Goal: Task Accomplishment & Management: Manage account settings

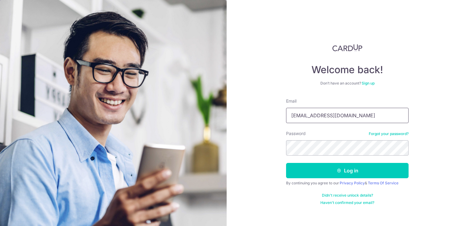
click at [355, 117] on input "[EMAIL_ADDRESS][DOMAIN_NAME]" at bounding box center [347, 115] width 123 height 15
type input "[EMAIL_ADDRESS][DOMAIN_NAME]"
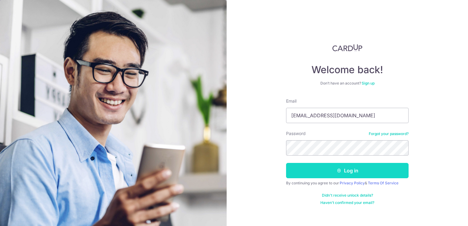
click at [342, 166] on button "Log in" at bounding box center [347, 170] width 123 height 15
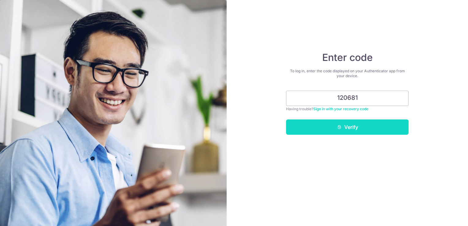
type input "120681"
click at [353, 128] on button "Verify" at bounding box center [347, 127] width 123 height 15
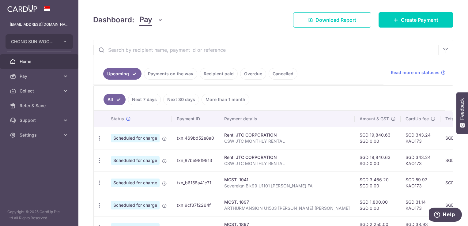
scroll to position [92, 0]
